Goal: Transaction & Acquisition: Book appointment/travel/reservation

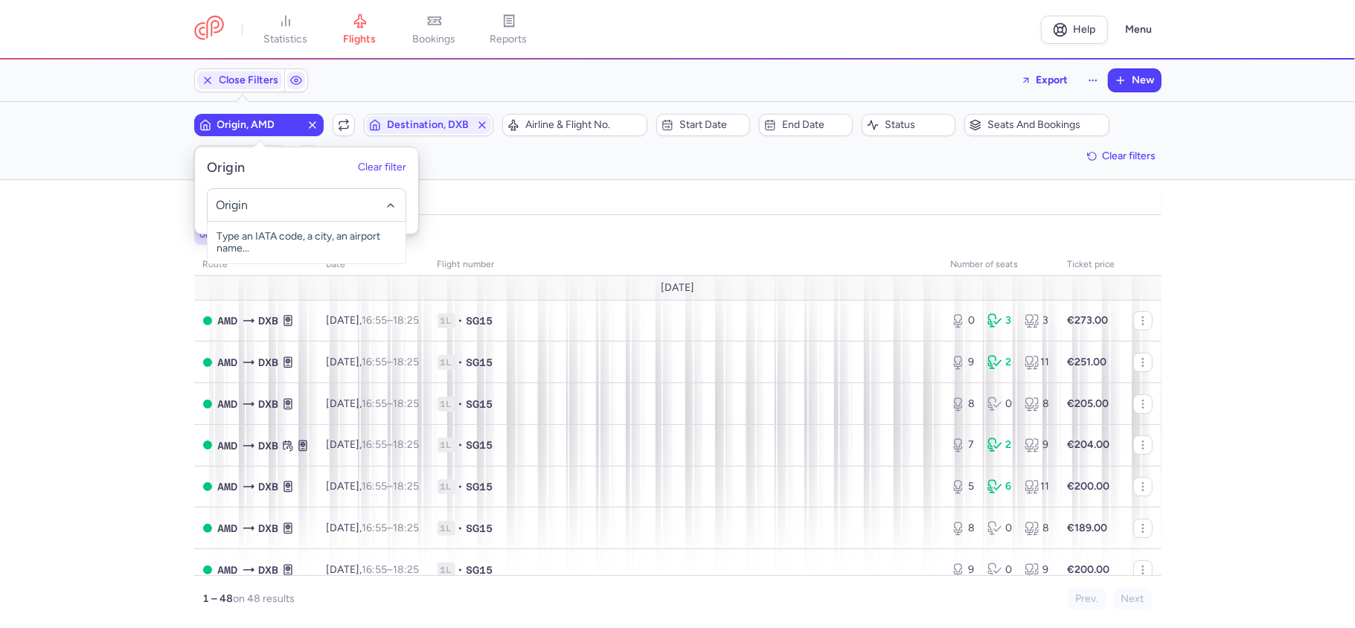
scroll to position [99, 0]
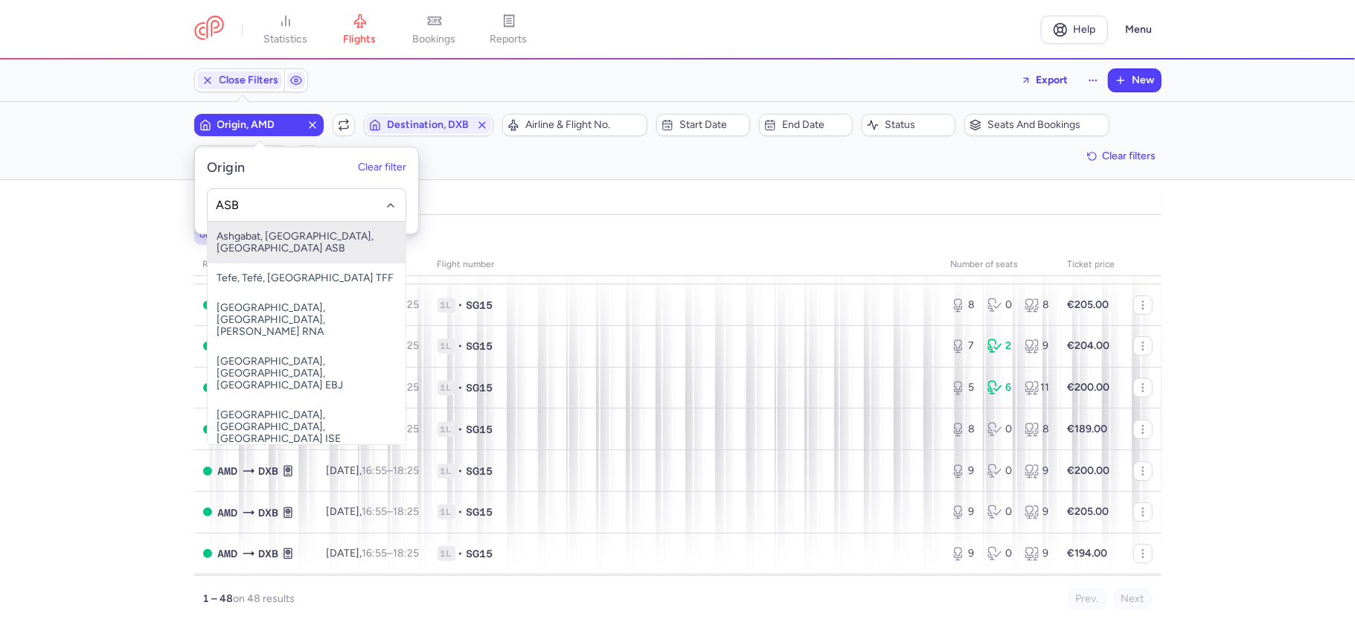
click at [308, 239] on span "Ashgabat, Ashgabat, Turkmenistan ASB" at bounding box center [307, 243] width 198 height 42
type input "ASB"
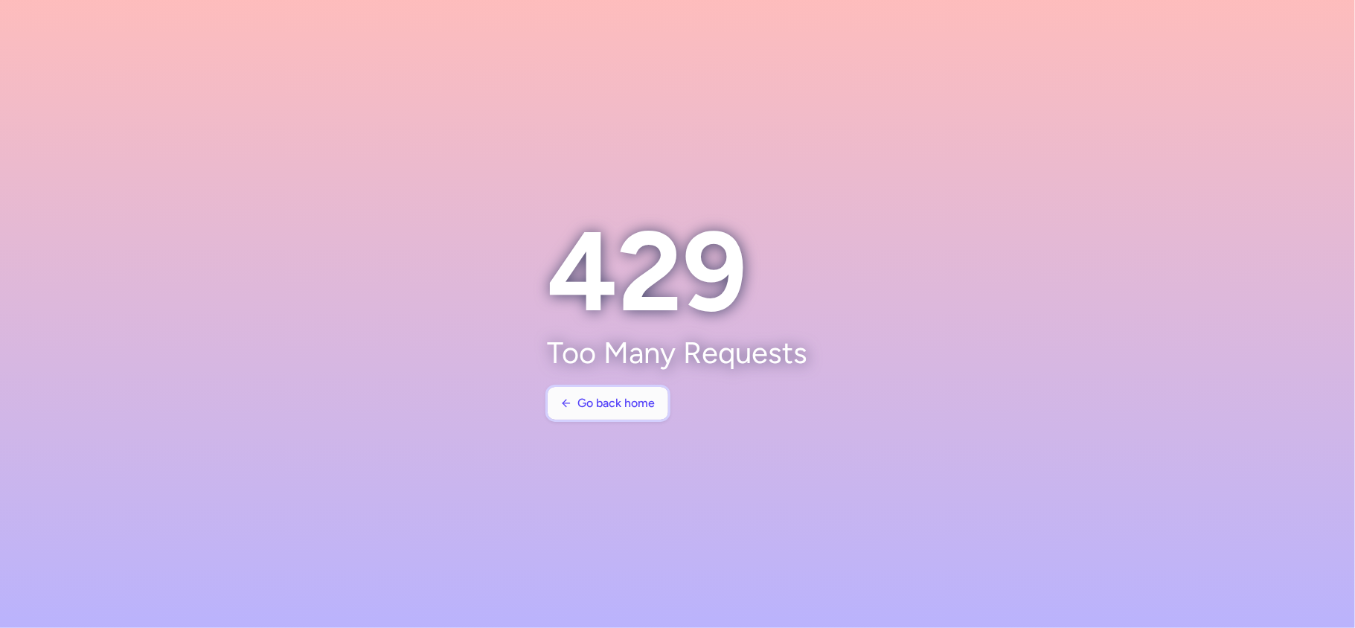
click at [616, 396] on button "Go back home" at bounding box center [608, 403] width 121 height 33
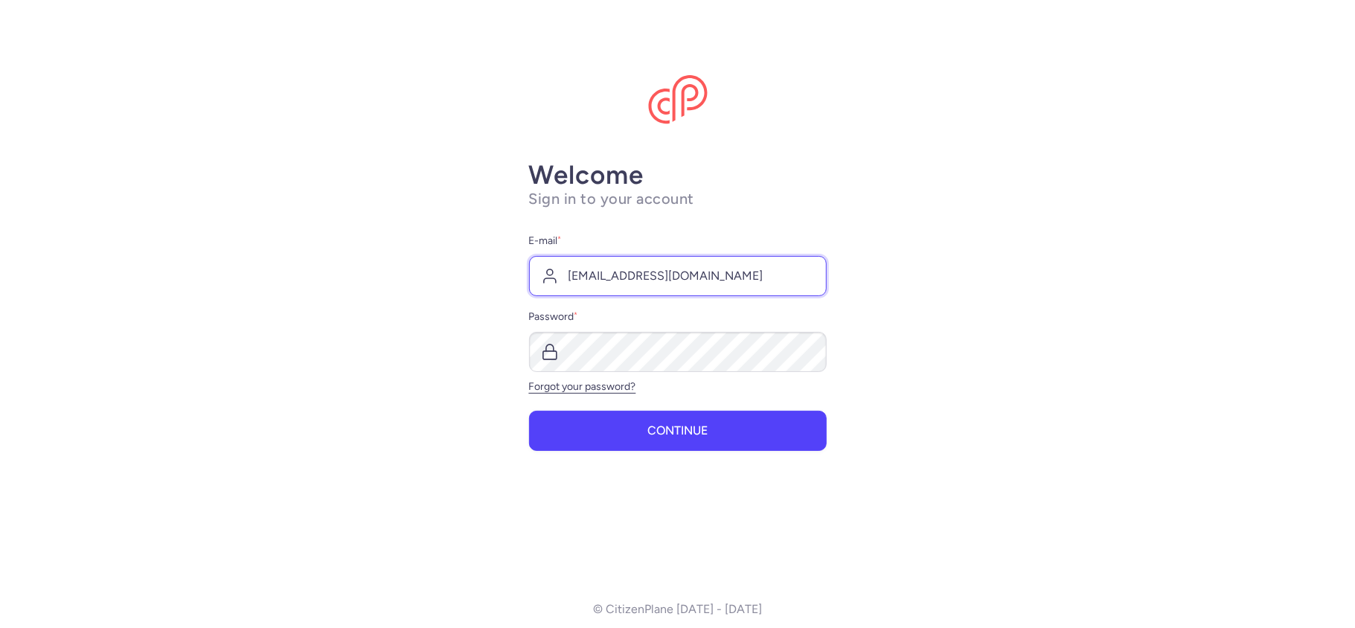
click at [673, 268] on input "[EMAIL_ADDRESS][DOMAIN_NAME]" at bounding box center [678, 276] width 298 height 40
click at [655, 278] on input "[EMAIL_ADDRESS][DOMAIN_NAME]" at bounding box center [678, 276] width 298 height 40
type input "[EMAIL_ADDRESS][DOMAIN_NAME]"
click at [673, 423] on span "Continue" at bounding box center [677, 429] width 60 height 13
